Goal: Obtain resource: Download file/media

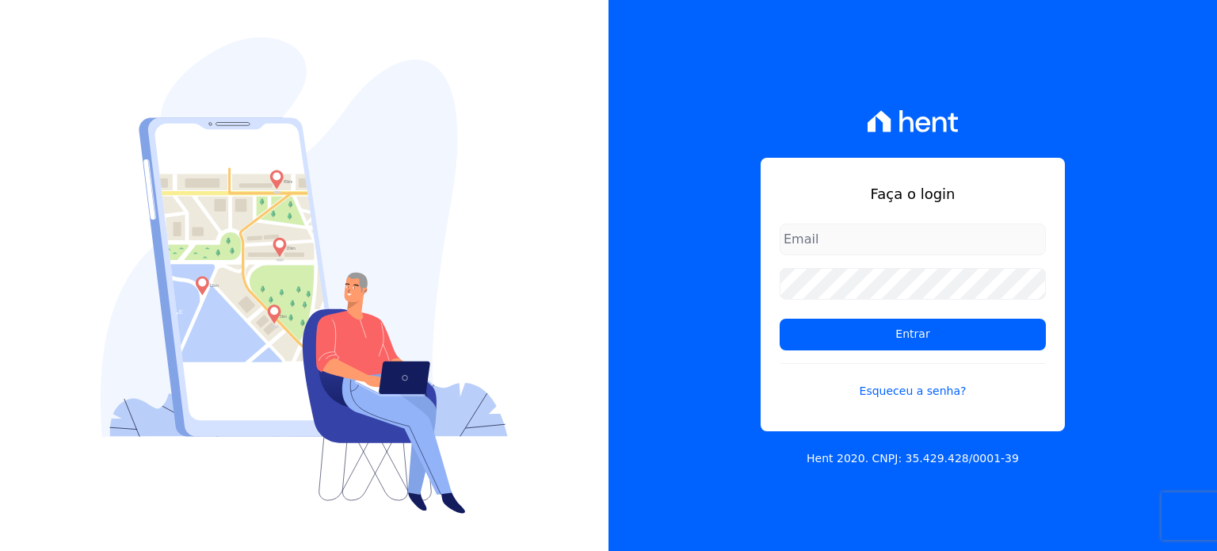
type input "[PERSON_NAME][EMAIL_ADDRESS][PERSON_NAME][DOMAIN_NAME]"
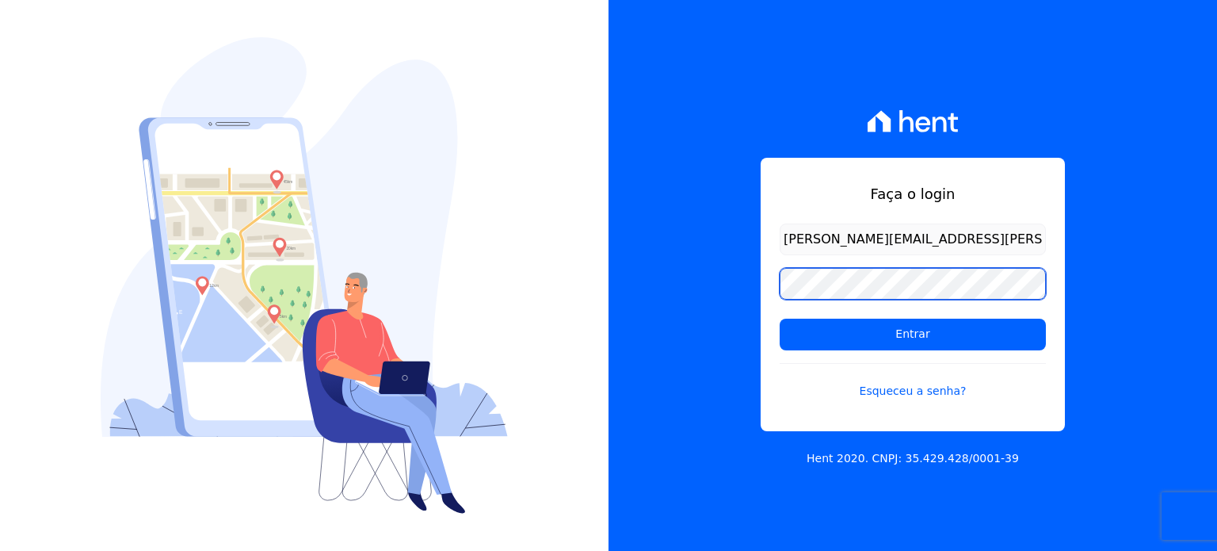
click at [779, 318] on input "Entrar" at bounding box center [912, 334] width 266 height 32
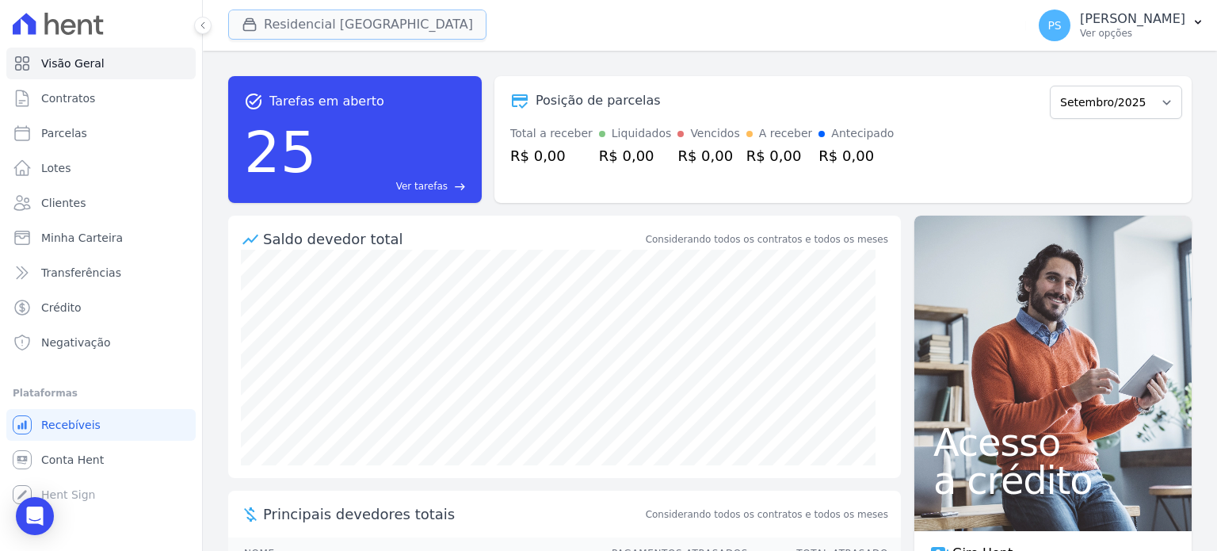
click at [342, 21] on button "Residencial Villa Sardenha" at bounding box center [357, 25] width 258 height 30
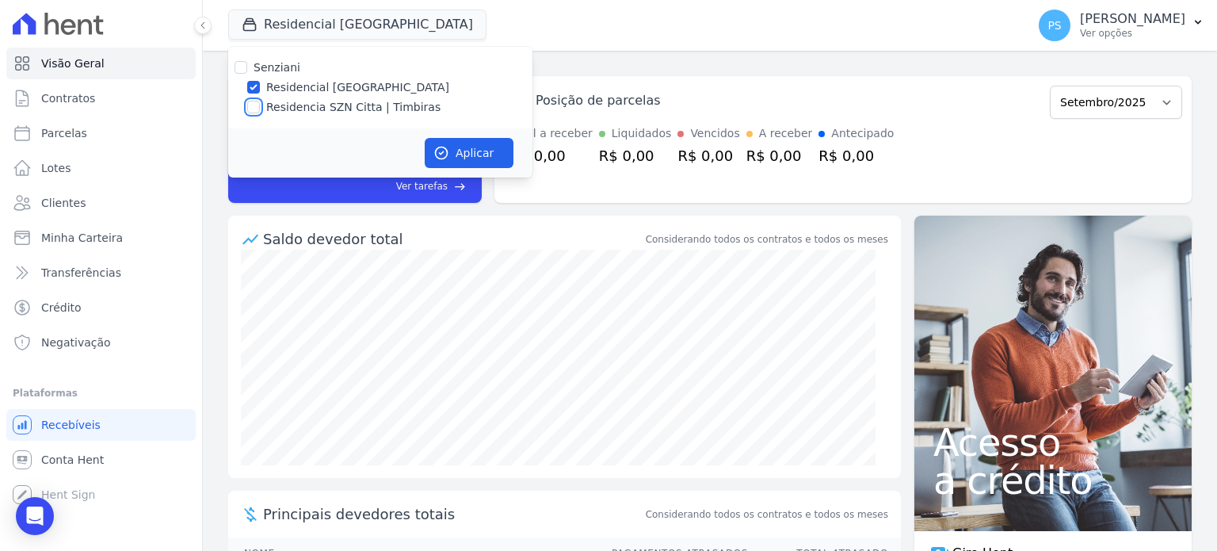
click at [249, 112] on input "Residencia SZN Citta | Timbiras" at bounding box center [253, 107] width 13 height 13
checkbox input "true"
click at [265, 87] on div "Residencial Villa Sardenha" at bounding box center [380, 87] width 304 height 17
click at [329, 88] on label "Residencial Villa Sardenha" at bounding box center [357, 87] width 183 height 17
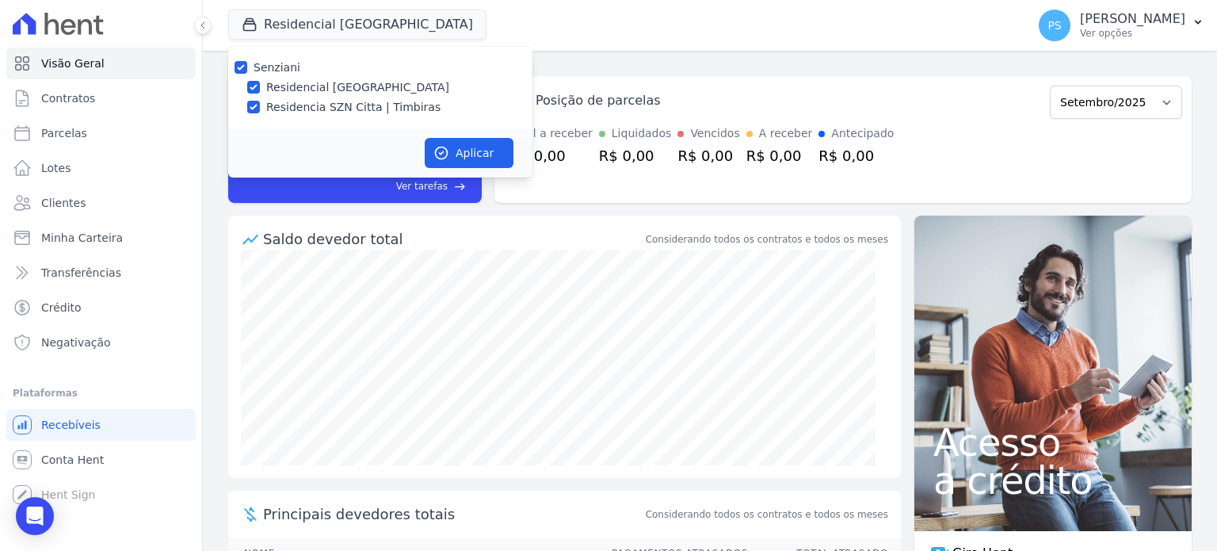
click at [260, 88] on input "Residencial Villa Sardenha" at bounding box center [253, 87] width 13 height 13
checkbox input "false"
click at [468, 148] on button "Aplicar" at bounding box center [469, 153] width 89 height 30
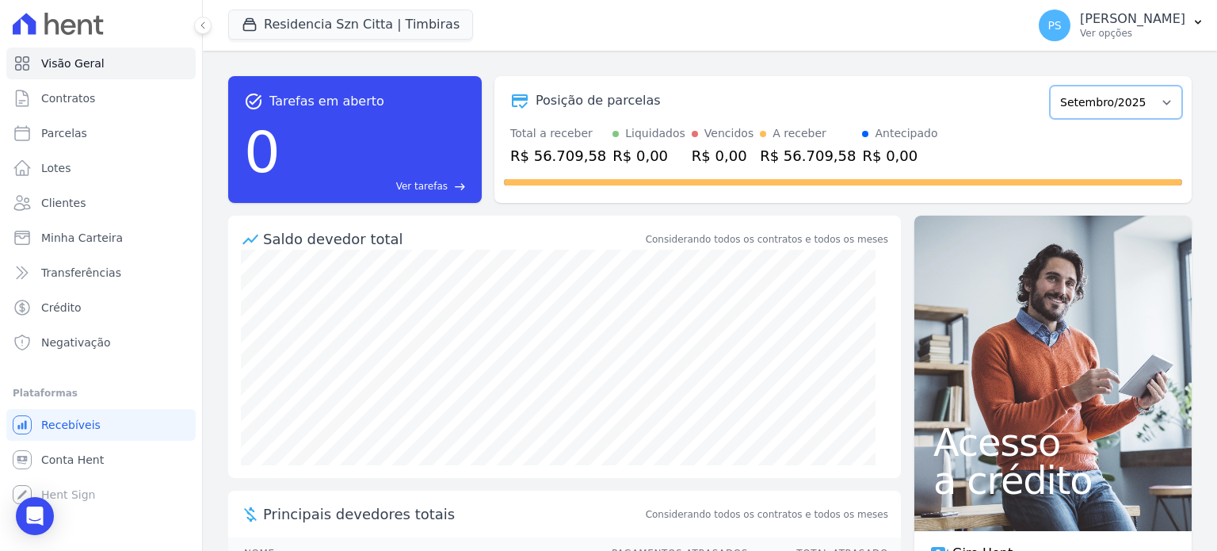
click at [1138, 105] on select "Junho/2025 Julho/2025 Agosto/2025 Setembro/2025 Outubro/2025 Novembro/2025 Deze…" at bounding box center [1116, 102] width 132 height 33
click at [1114, 105] on select "Junho/2025 Julho/2025 Agosto/2025 Setembro/2025 Outubro/2025 Novembro/2025 Deze…" at bounding box center [1116, 102] width 132 height 33
click at [77, 103] on span "Contratos" at bounding box center [68, 98] width 54 height 16
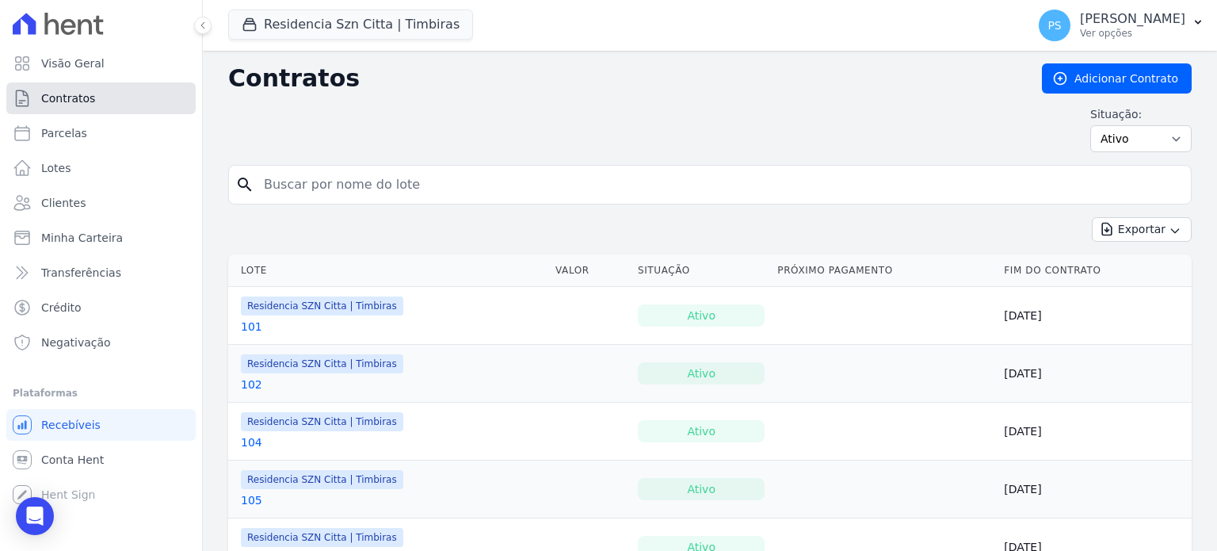
click at [71, 97] on span "Contratos" at bounding box center [68, 98] width 54 height 16
click at [1191, 20] on icon "button" at bounding box center [1197, 22] width 13 height 13
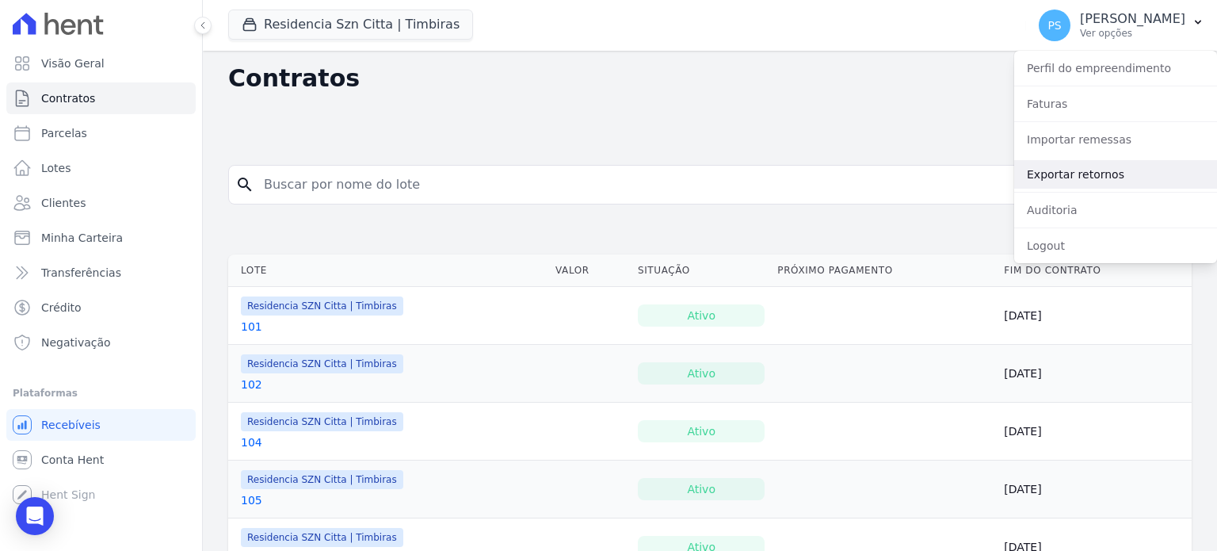
click at [1074, 173] on link "Exportar retornos" at bounding box center [1115, 174] width 203 height 29
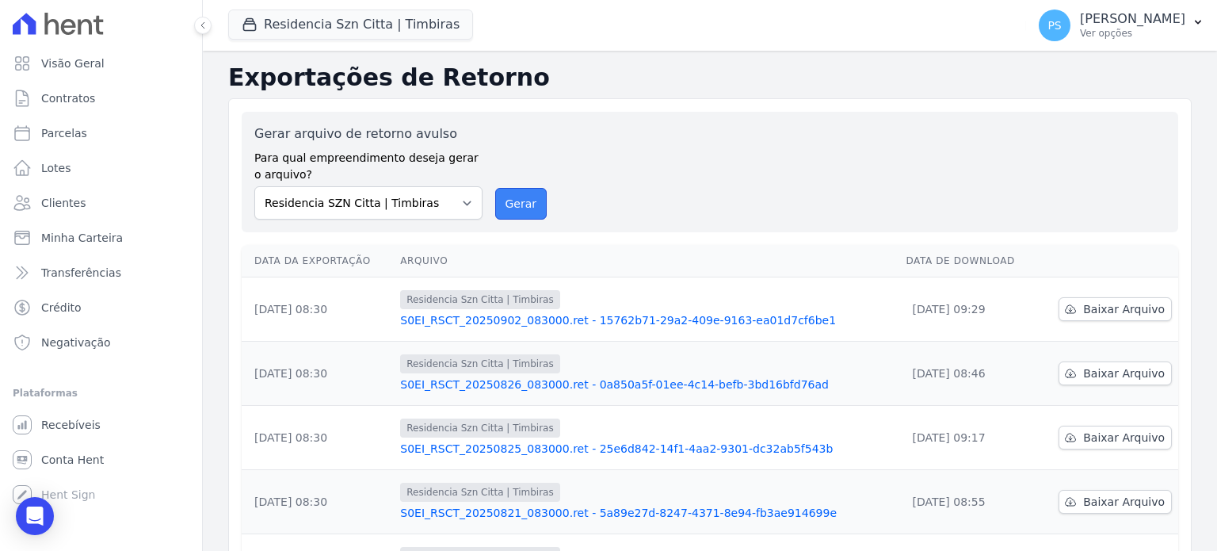
click at [516, 203] on button "Gerar" at bounding box center [521, 204] width 52 height 32
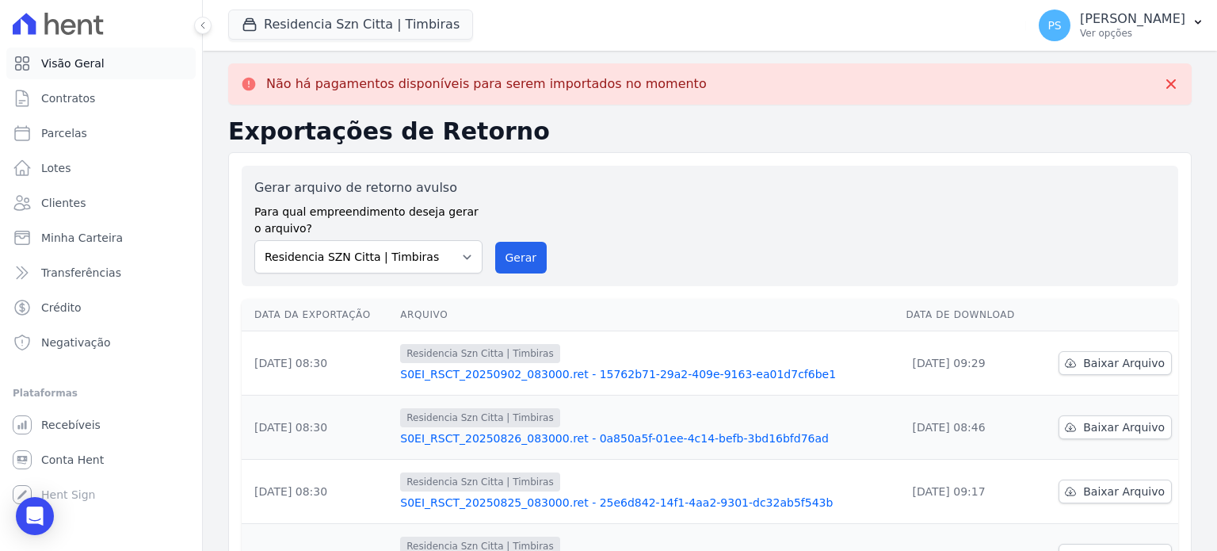
click at [77, 62] on span "Visão Geral" at bounding box center [72, 63] width 63 height 16
